Goal: Information Seeking & Learning: Learn about a topic

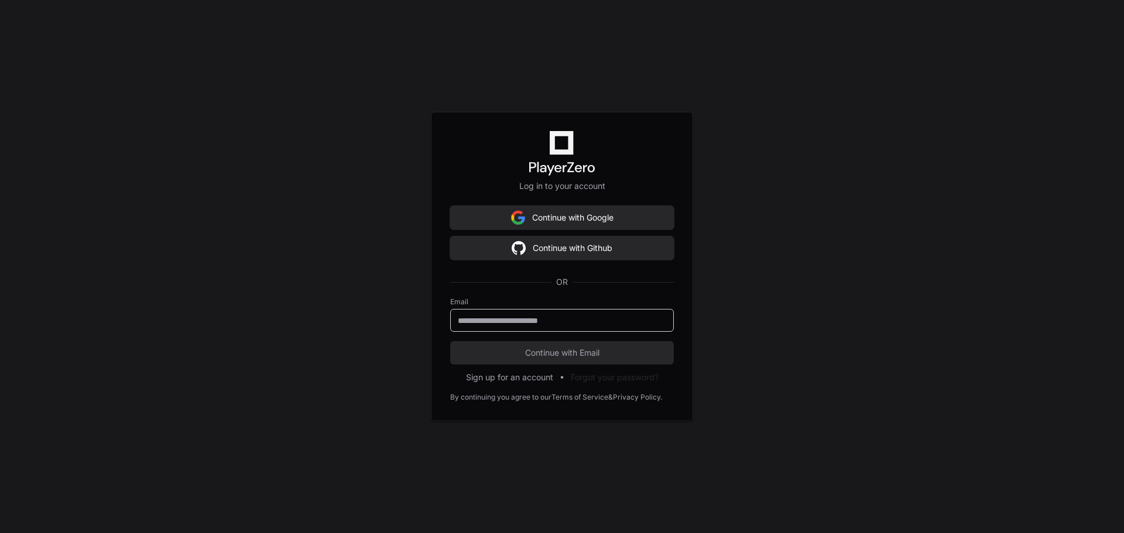
click at [568, 324] on input "email" at bounding box center [562, 321] width 208 height 12
click at [578, 313] on div at bounding box center [562, 320] width 224 height 23
type input "**********"
click at [562, 347] on span "Continue with Email" at bounding box center [562, 353] width 224 height 12
drag, startPoint x: 576, startPoint y: 355, endPoint x: 590, endPoint y: 354, distance: 13.5
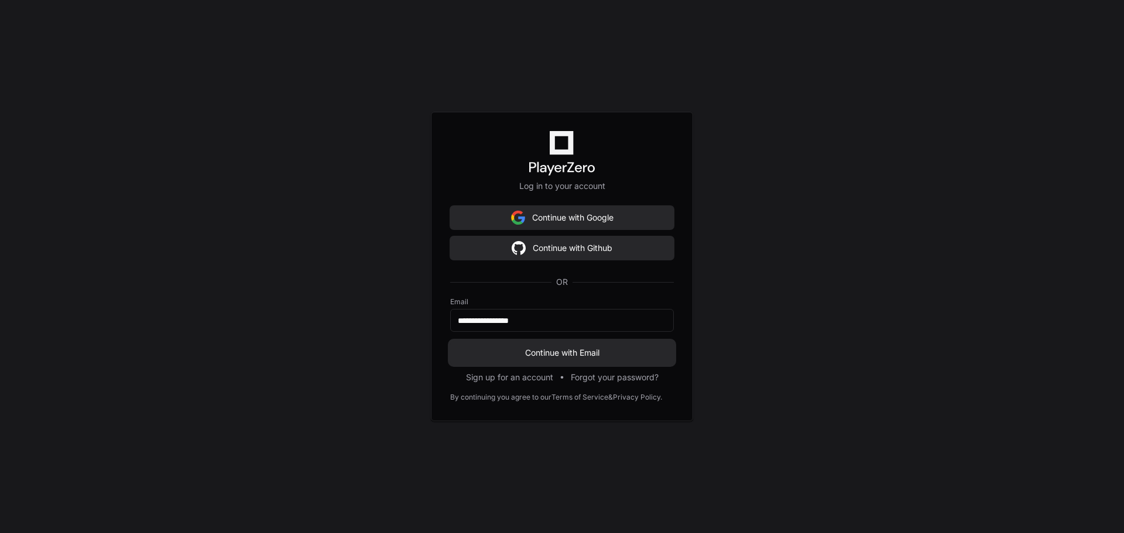
click at [576, 355] on span "Continue with Email" at bounding box center [562, 353] width 224 height 12
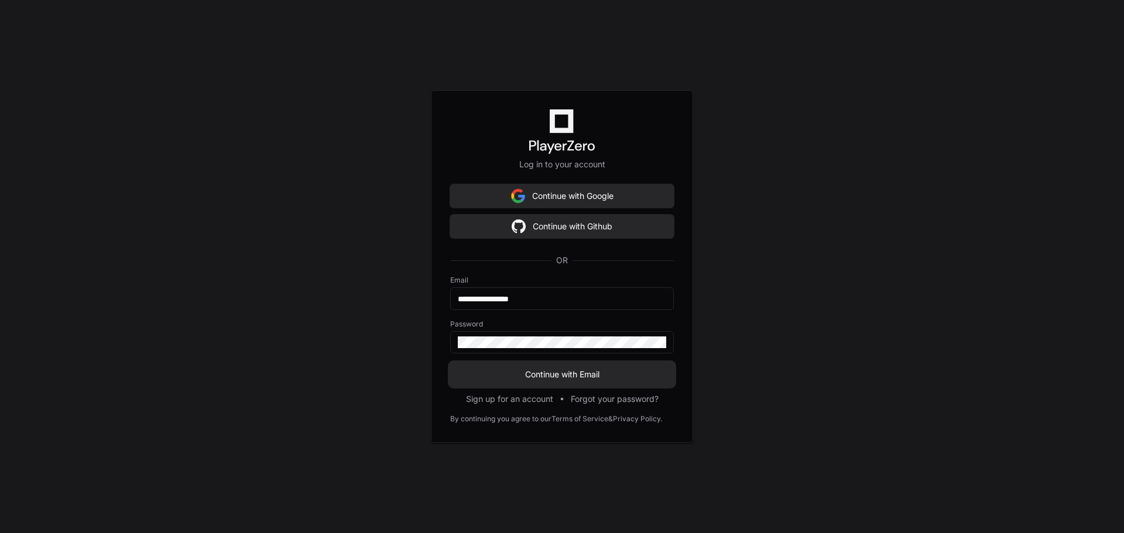
click at [561, 377] on span "Continue with Email" at bounding box center [562, 375] width 224 height 12
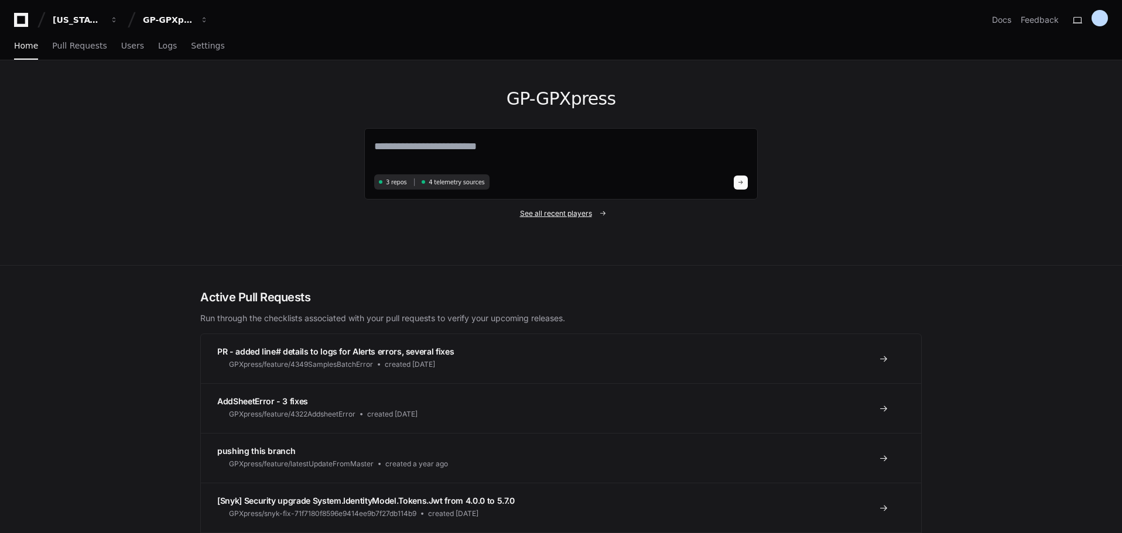
click at [549, 213] on span "See all recent players" at bounding box center [556, 213] width 72 height 9
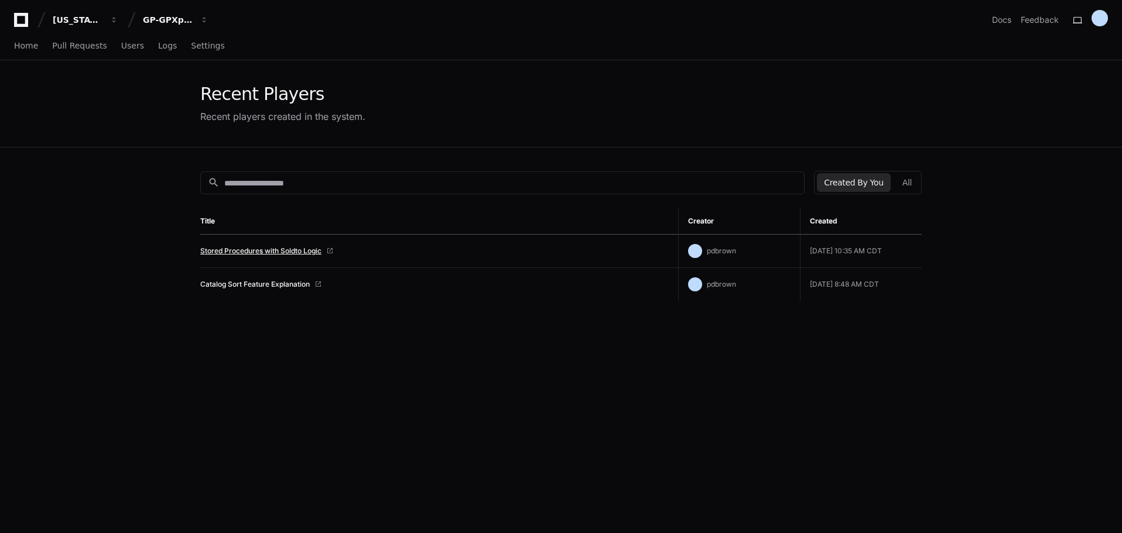
click at [300, 247] on link "Stored Procedures with Soldto Logic" at bounding box center [260, 251] width 121 height 9
